Goal: Task Accomplishment & Management: Complete application form

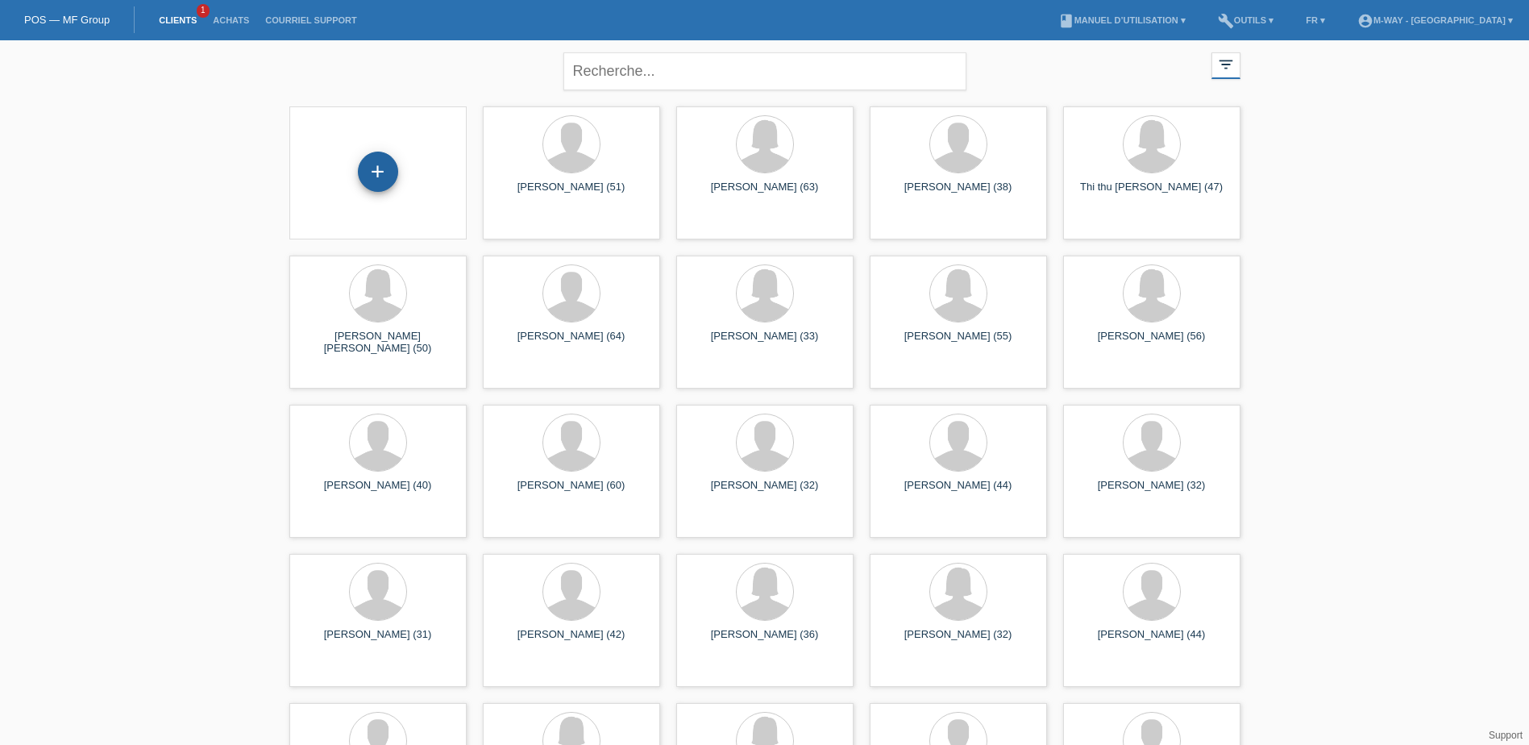
click at [374, 174] on div "+" at bounding box center [378, 172] width 40 height 40
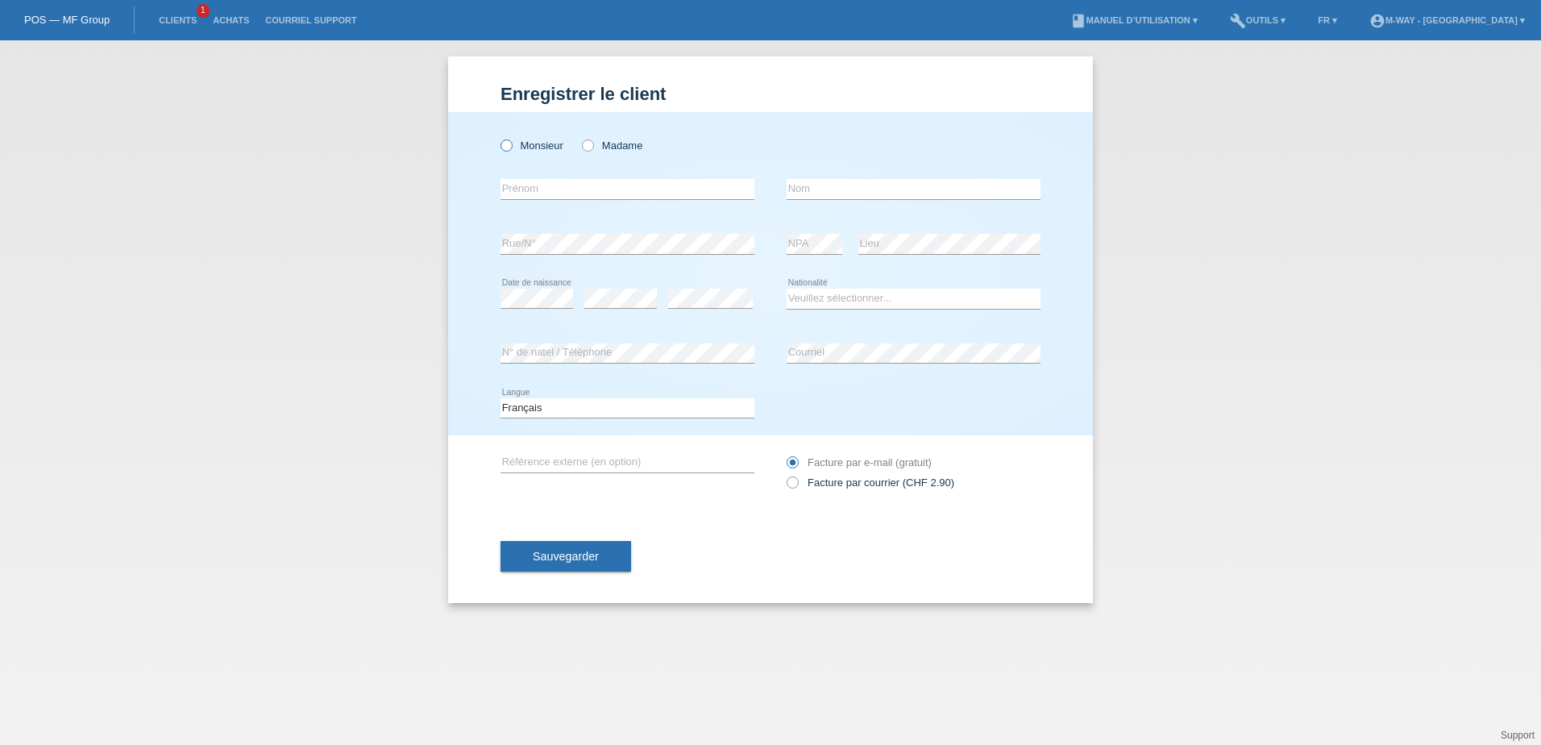
click at [498, 137] on icon at bounding box center [498, 137] width 0 height 0
click at [502, 143] on input "Monsieur" at bounding box center [506, 144] width 10 height 10
radio input "true"
click at [586, 188] on input "text" at bounding box center [628, 189] width 254 height 20
click at [922, 300] on select "Veuillez sélectionner... Suisse Allemagne Autriche Liechtenstein ------------ A…" at bounding box center [914, 298] width 254 height 19
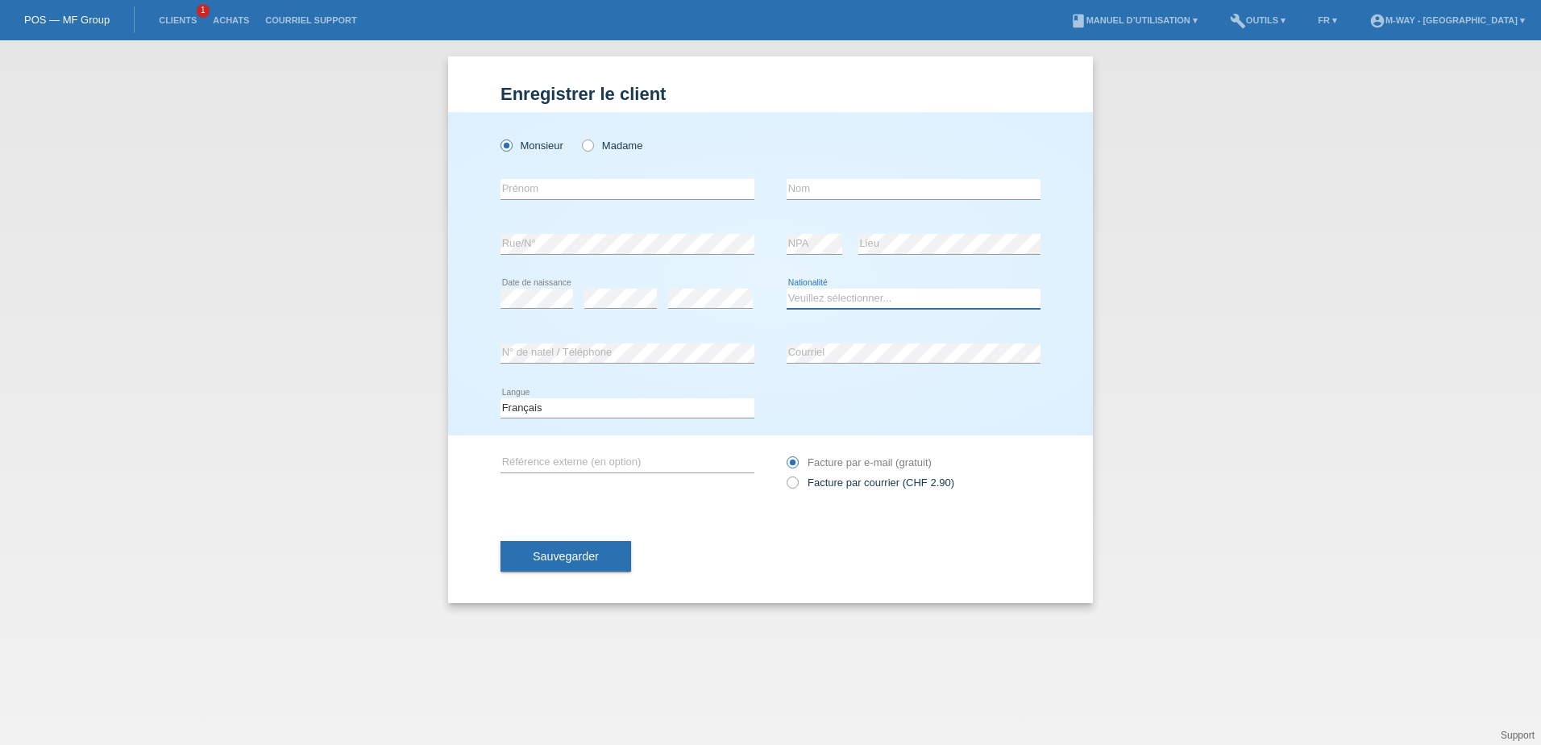
select select "ER"
click at [787, 289] on select "Veuillez sélectionner... Suisse Allemagne Autriche Liechtenstein ------------ A…" at bounding box center [914, 298] width 254 height 19
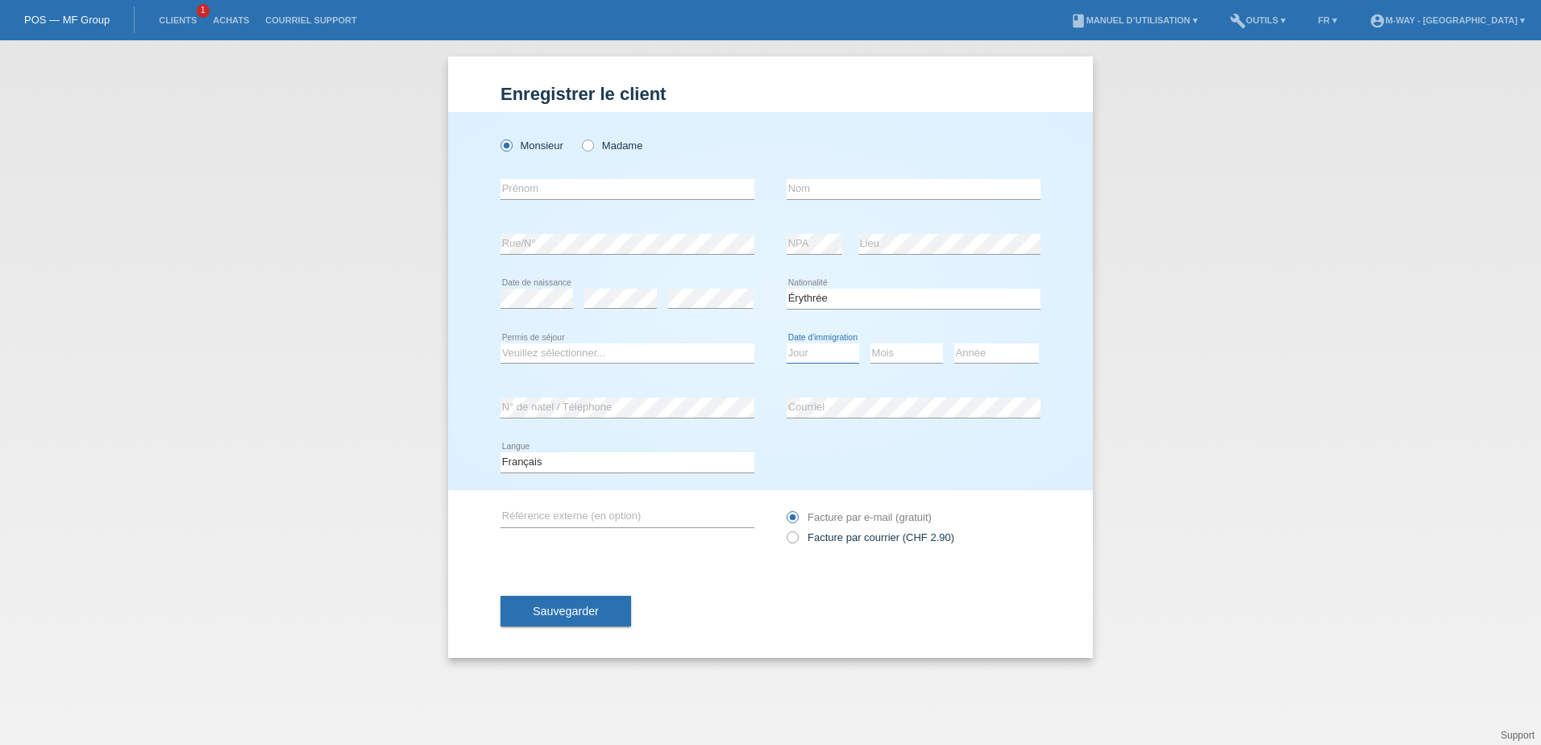
click at [829, 349] on select "Jour 01 02 03 04 05 06 07 08 09 10 11" at bounding box center [823, 352] width 73 height 19
select select "27"
click at [787, 343] on select "Jour 01 02 03 04 05 06 07 08 09 10 11" at bounding box center [823, 352] width 73 height 19
click at [896, 351] on select "Mois 01 02 03 04 05 06 07 08 09 10 11" at bounding box center [907, 352] width 73 height 19
select select "07"
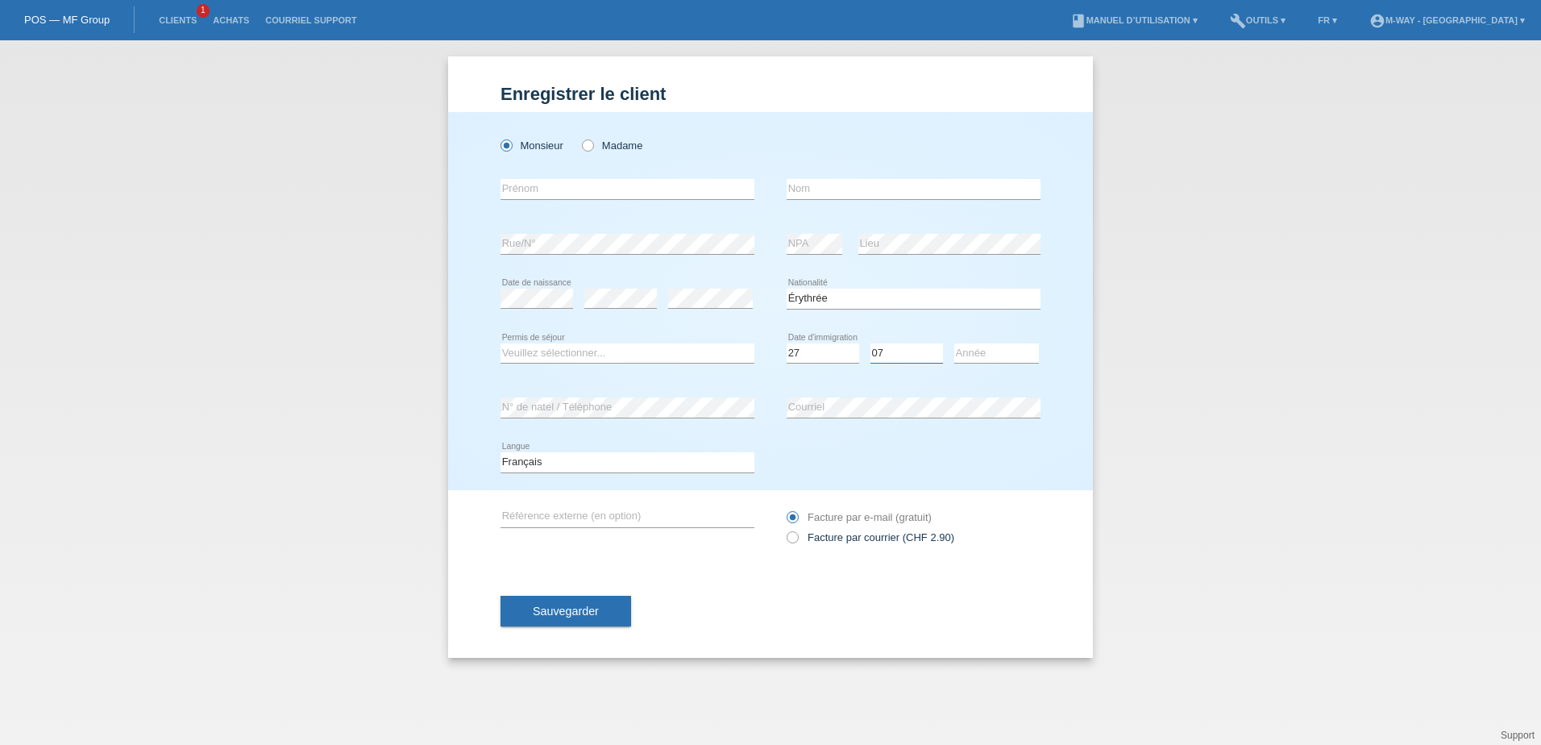
click at [871, 343] on select "Mois 01 02 03 04 05 06 07 08 09 10 11" at bounding box center [907, 352] width 73 height 19
click at [994, 358] on select "Année 2025 2024 2023 2022 2021 2020 2019 2018 2017 2016 2015 2014 2013 2012 201…" at bounding box center [996, 352] width 85 height 19
select select "2015"
click at [954, 343] on select "Année 2025 2024 2023 2022 2021 2020 2019 2018 2017 2016 2015 2014 2013 2012 201…" at bounding box center [996, 352] width 85 height 19
click at [573, 191] on input "text" at bounding box center [628, 189] width 254 height 20
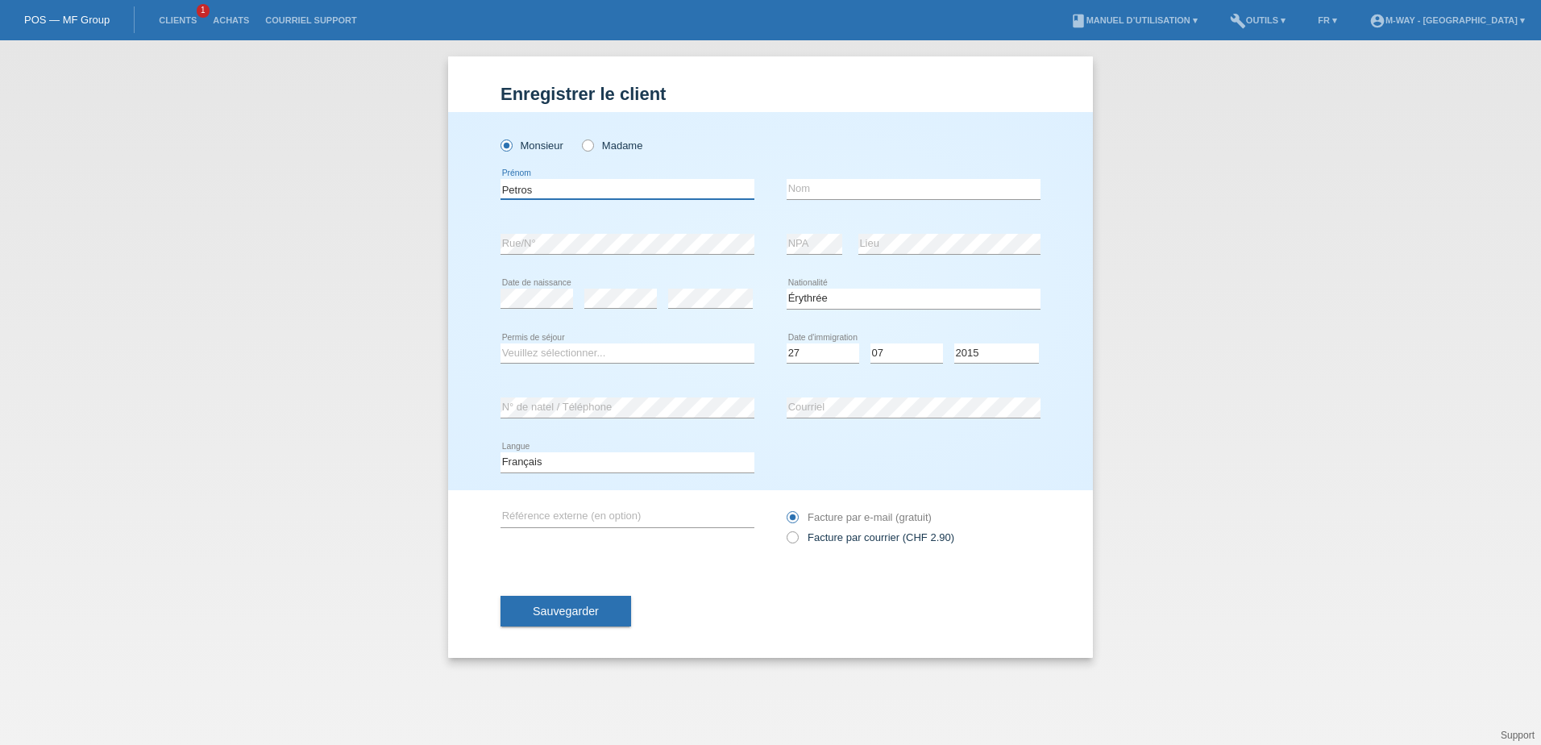
type input "Petros"
click at [827, 189] on input "text" at bounding box center [914, 189] width 254 height 20
type input "[PERSON_NAME]"
click at [729, 334] on div "Veuillez sélectionner... C B B - Statut de réfugié Autre error Permis de séjour" at bounding box center [628, 353] width 254 height 55
click at [552, 351] on select "Veuillez sélectionner... C B B - Statut de réfugié Autre" at bounding box center [628, 352] width 254 height 19
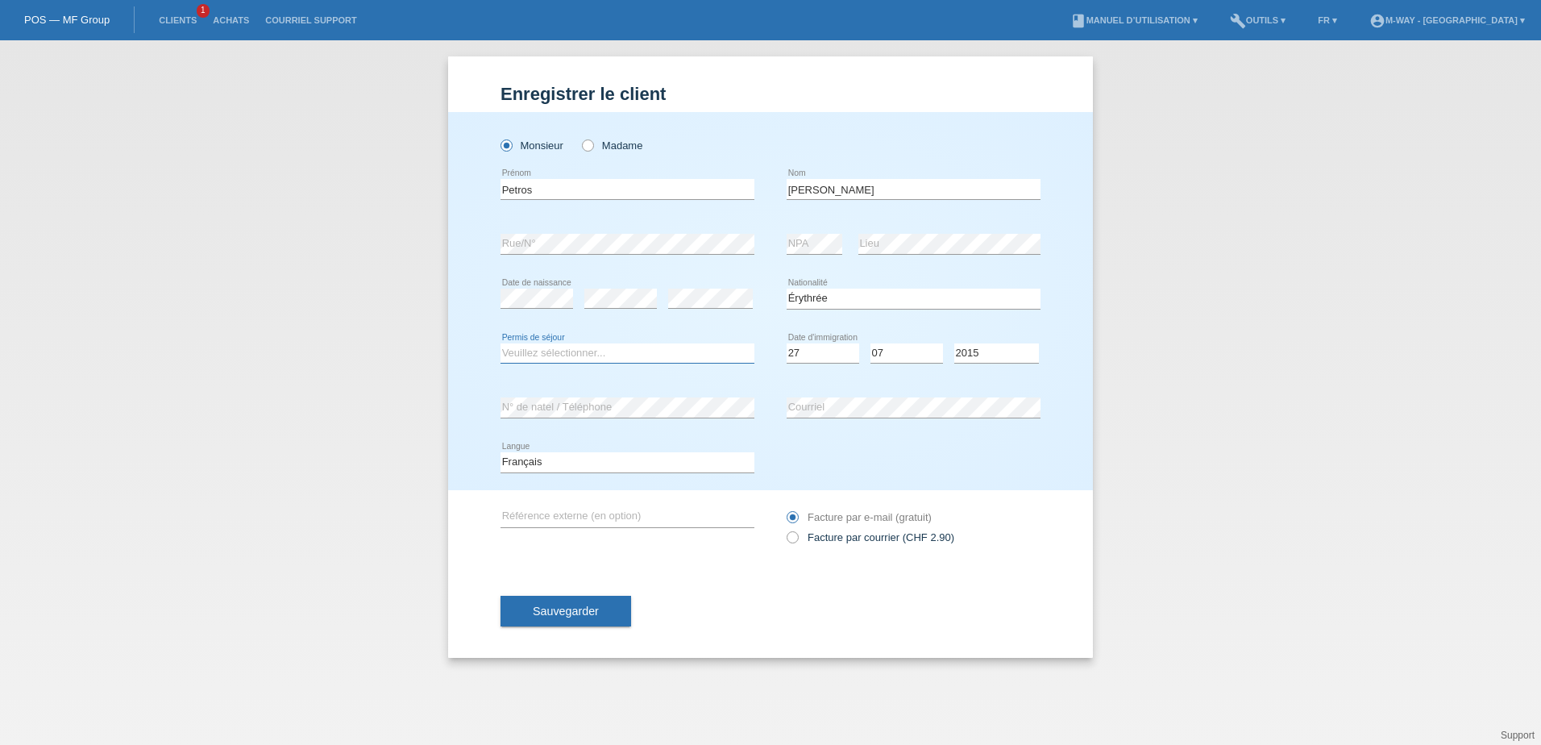
select select "B"
click at [501, 343] on select "Veuillez sélectionner... C B B - Statut de réfugié Autre" at bounding box center [628, 352] width 254 height 19
click at [592, 613] on span "Sauvegarder" at bounding box center [566, 611] width 66 height 13
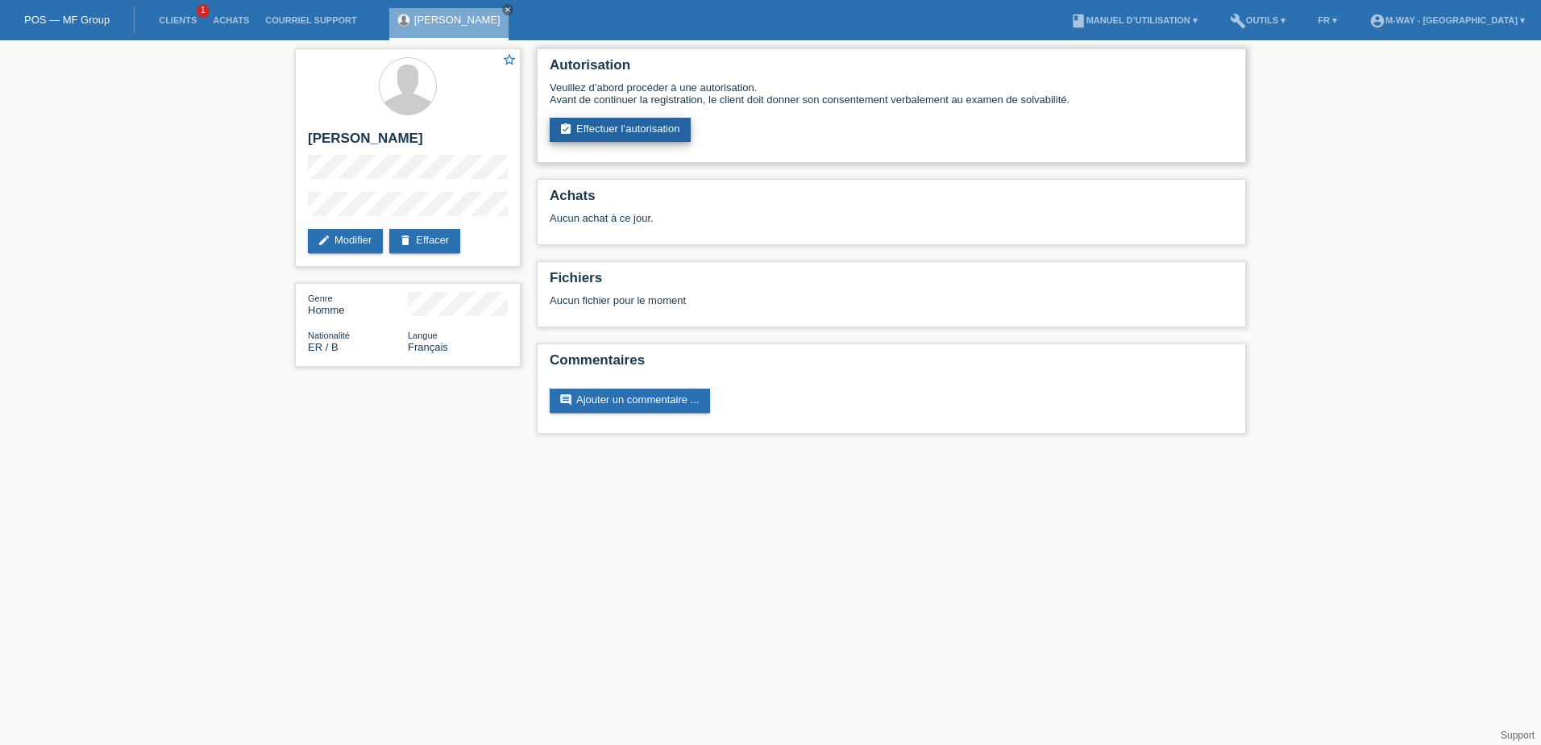
click at [628, 128] on link "assignment_turned_in Effectuer l’autorisation" at bounding box center [620, 130] width 141 height 24
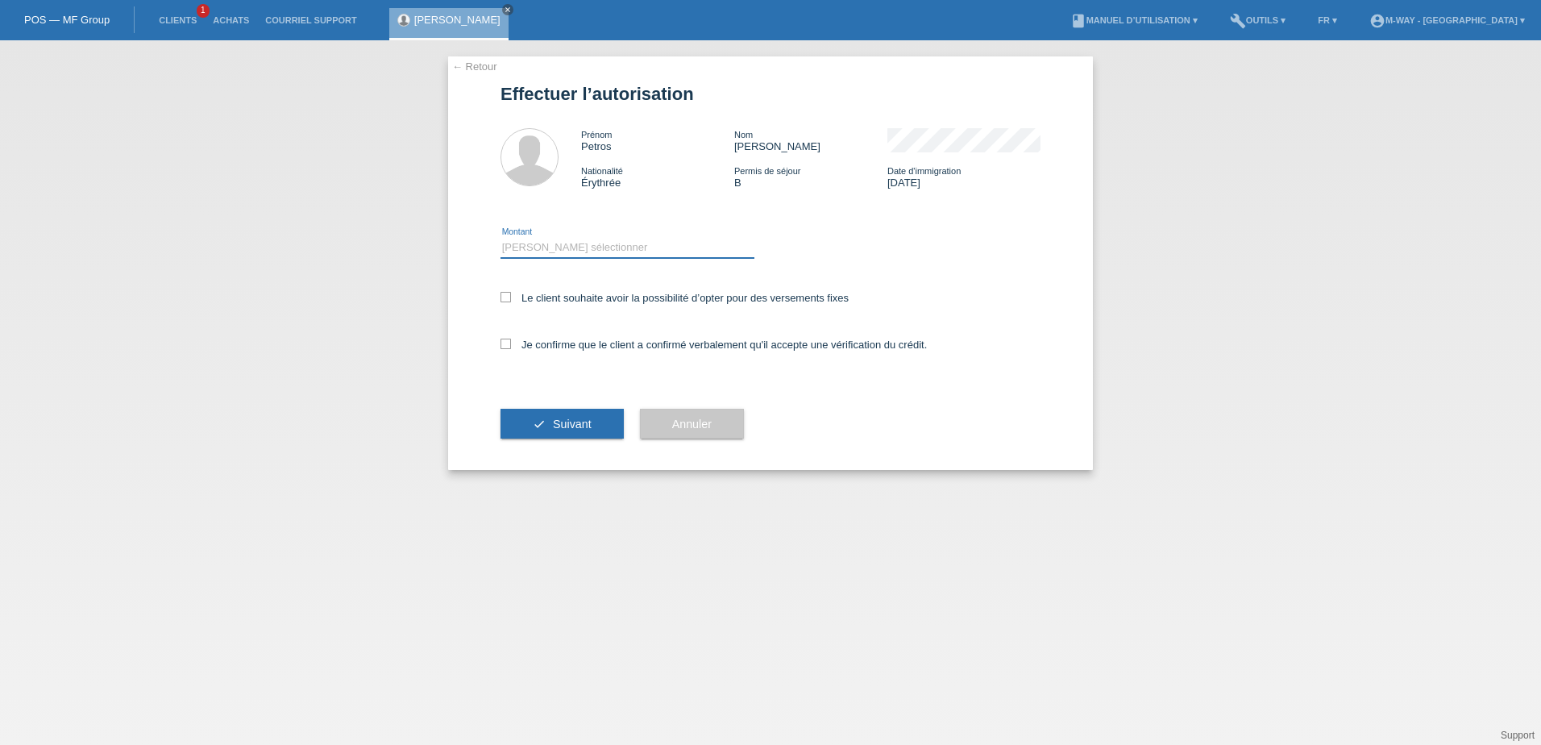
click at [634, 252] on select "Veuillez sélectionner CHF 1.00 - CHF 499.00 CHF 500.00 - CHF 1'999.00 CHF 2'000…" at bounding box center [628, 247] width 254 height 19
select select "3"
click at [501, 238] on select "Veuillez sélectionner CHF 1.00 - CHF 499.00 CHF 500.00 - CHF 1'999.00 CHF 2'000…" at bounding box center [628, 247] width 254 height 19
click at [509, 300] on icon at bounding box center [506, 297] width 10 height 10
click at [509, 300] on input "Le client souhaite avoir la possibilité d’opter pour des versements fixes" at bounding box center [506, 297] width 10 height 10
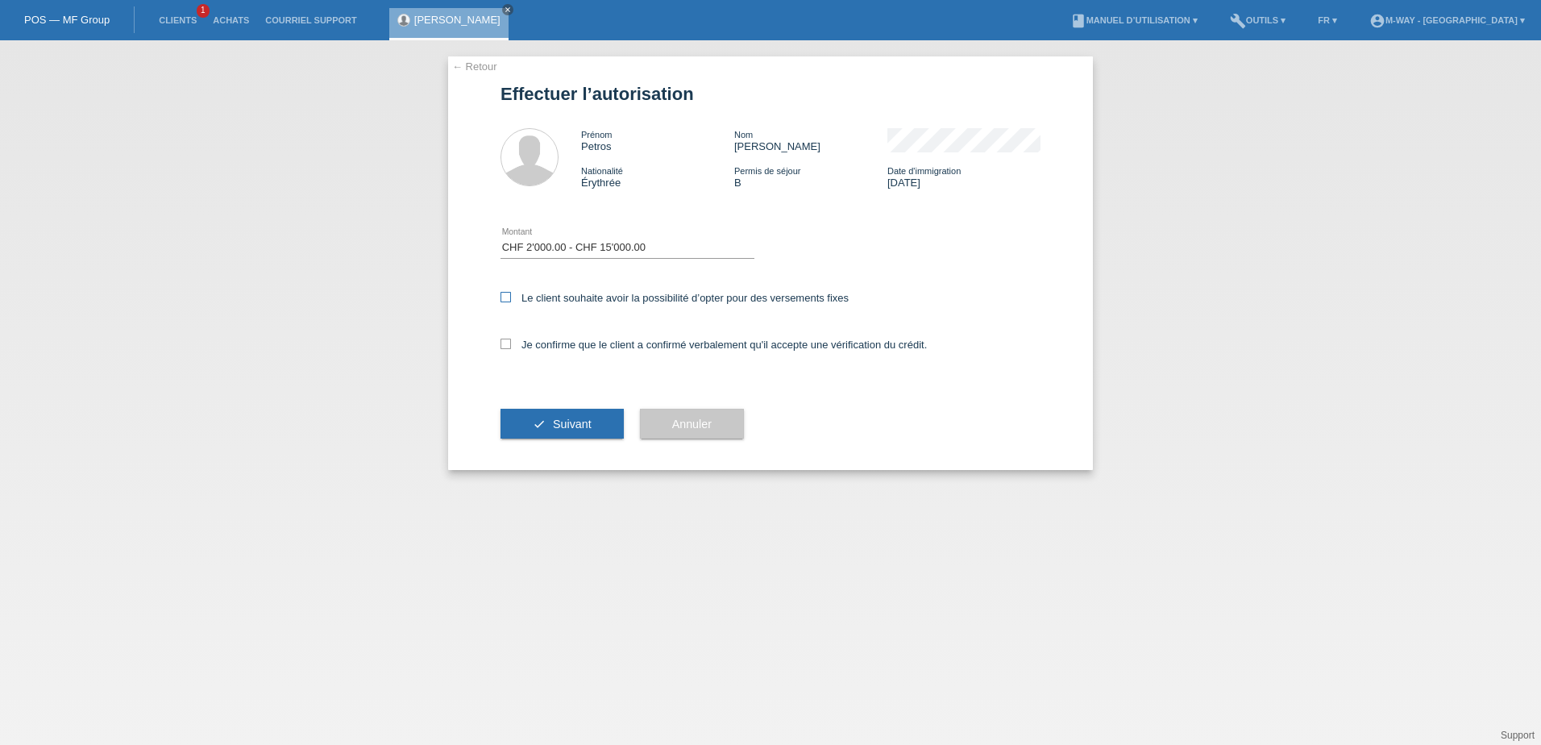
checkbox input "true"
click at [505, 344] on icon at bounding box center [506, 344] width 10 height 10
click at [505, 344] on input "Je confirme que le client a confirmé verbalement qu'il accepte une vérification…" at bounding box center [506, 344] width 10 height 10
checkbox input "true"
click at [573, 426] on span "Suivant" at bounding box center [572, 424] width 39 height 13
